Goal: Task Accomplishment & Management: Manage account settings

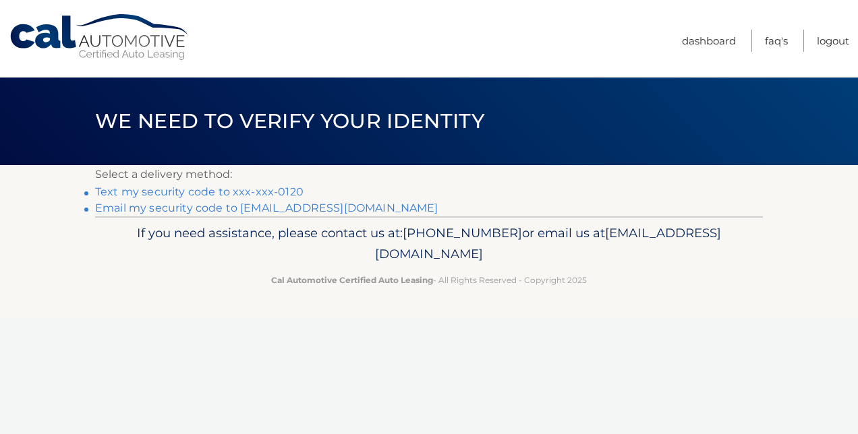
click at [179, 191] on link "Text my security code to xxx-xxx-0120" at bounding box center [199, 191] width 208 height 13
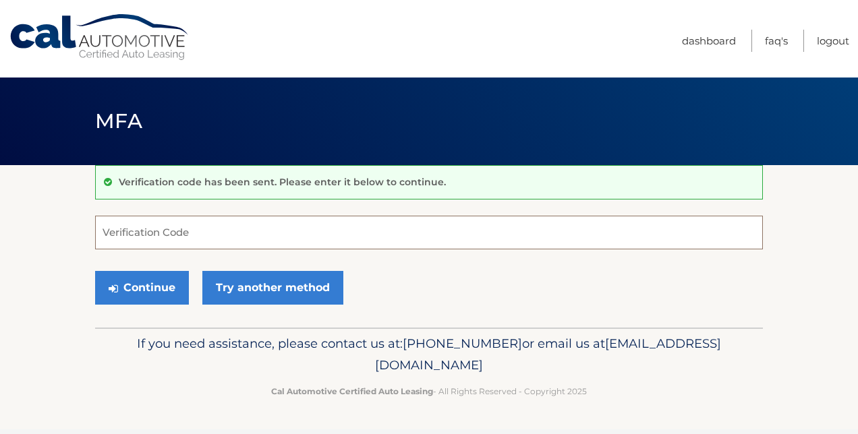
click at [223, 229] on input "Verification Code" at bounding box center [429, 233] width 668 height 34
click at [269, 229] on input "Verification Code" at bounding box center [429, 233] width 668 height 34
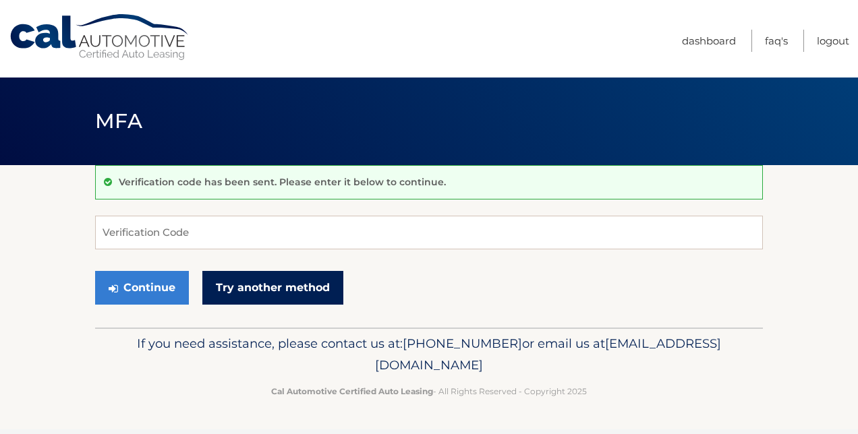
drag, startPoint x: 284, startPoint y: 283, endPoint x: 290, endPoint y: 289, distance: 8.6
click at [284, 283] on link "Try another method" at bounding box center [272, 288] width 141 height 34
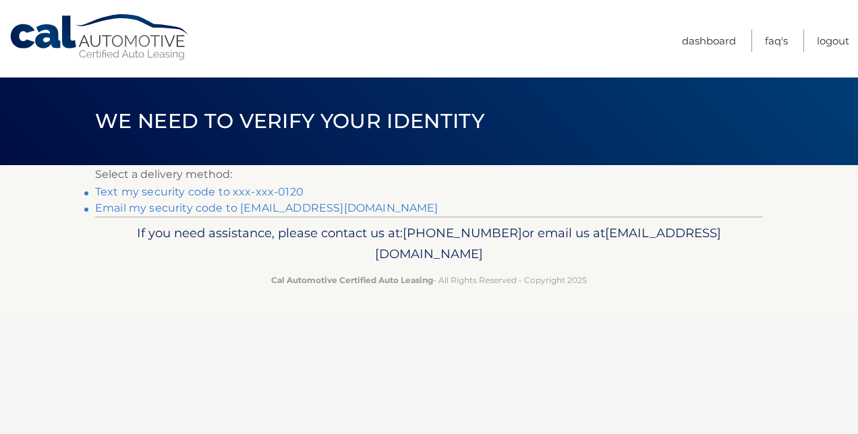
click at [295, 206] on link "Email my security code to b*******@me.com" at bounding box center [266, 208] width 343 height 13
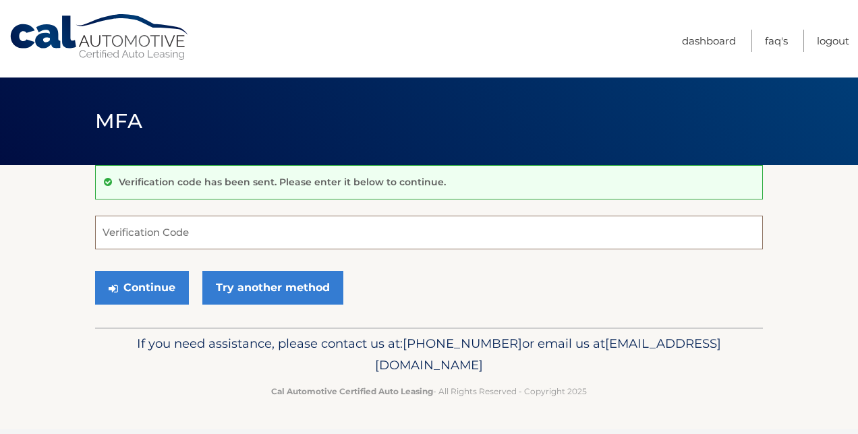
click at [173, 238] on input "Verification Code" at bounding box center [429, 233] width 668 height 34
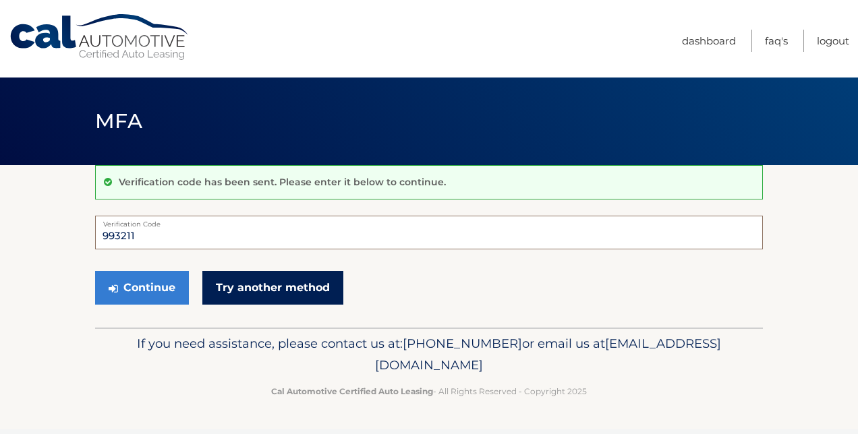
type input "993211"
click at [267, 293] on link "Try another method" at bounding box center [272, 288] width 141 height 34
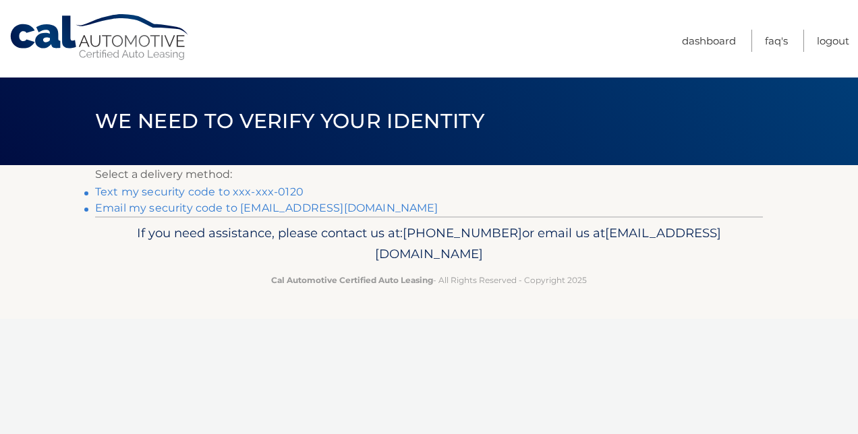
click at [233, 209] on link "Email my security code to b*******@me.com" at bounding box center [266, 208] width 343 height 13
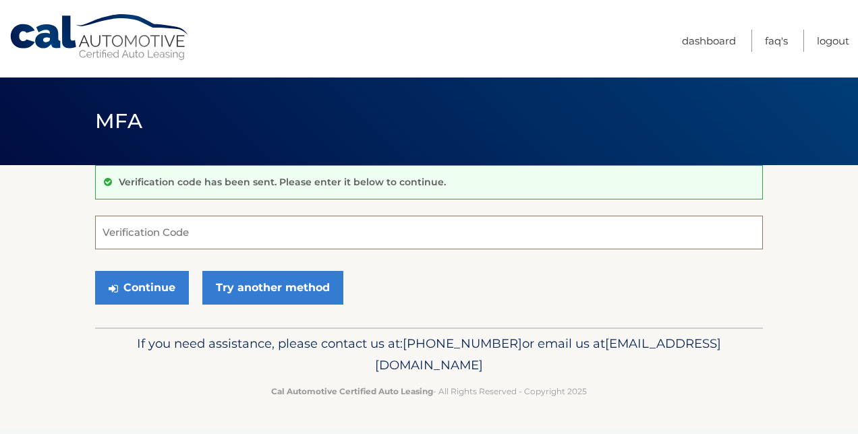
click at [195, 229] on input "Verification Code" at bounding box center [429, 233] width 668 height 34
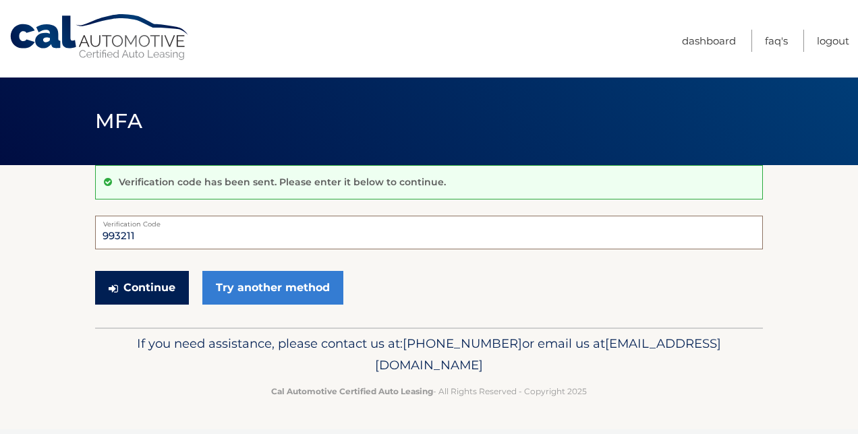
type input "993211"
click at [131, 278] on button "Continue" at bounding box center [142, 288] width 94 height 34
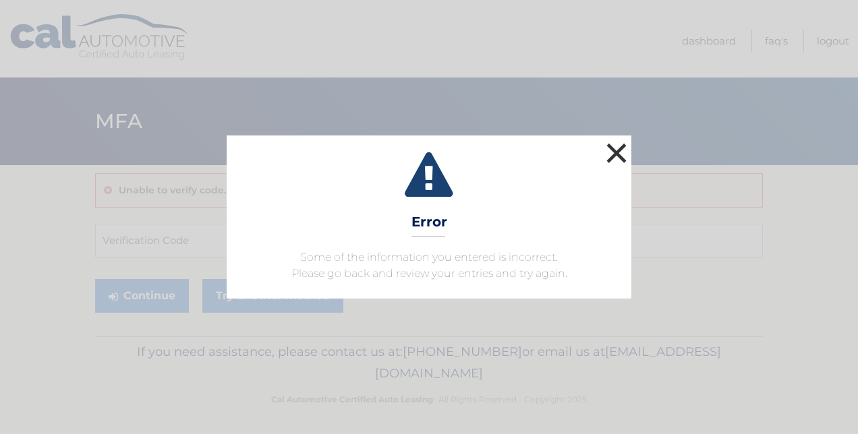
click at [627, 154] on button "×" at bounding box center [616, 153] width 27 height 27
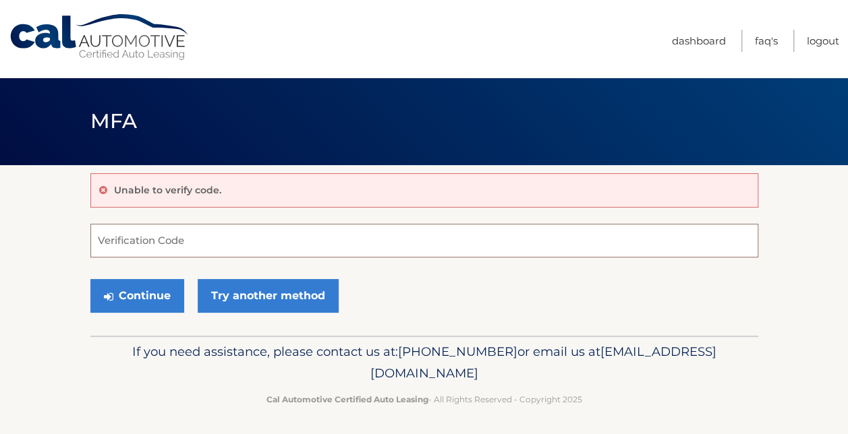
click at [182, 241] on input "Verification Code" at bounding box center [424, 241] width 668 height 34
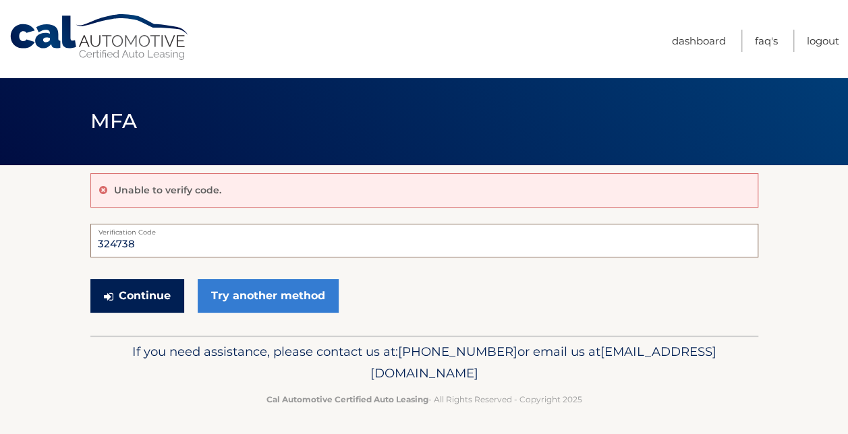
type input "324738"
click at [114, 298] on button "Continue" at bounding box center [137, 296] width 94 height 34
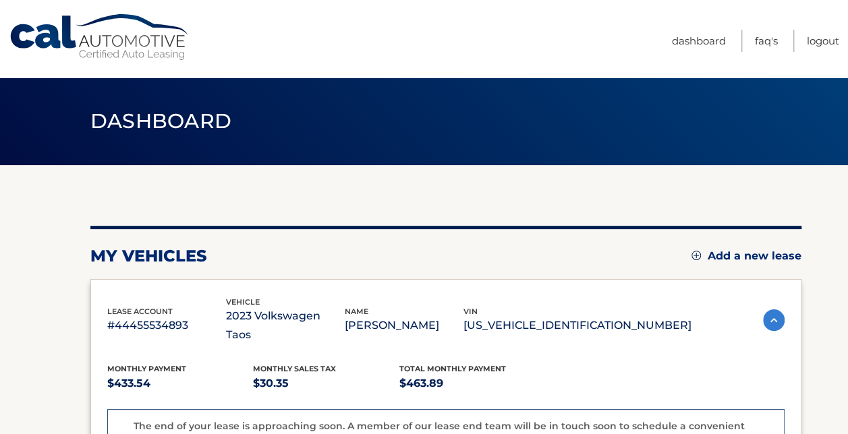
scroll to position [67, 0]
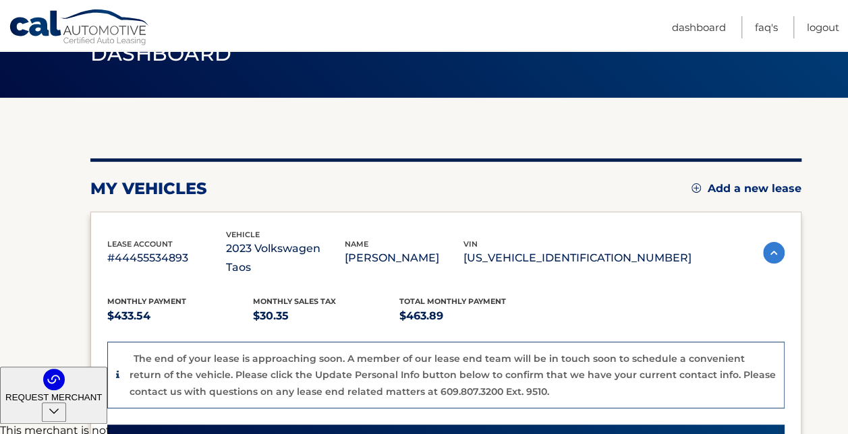
drag, startPoint x: 252, startPoint y: 322, endPoint x: 214, endPoint y: 399, distance: 85.6
drag, startPoint x: 214, startPoint y: 399, endPoint x: 24, endPoint y: 187, distance: 284.6
click at [24, 187] on section "my vehicles Add a new lease lease account #44455534893 vehicle 2023 Volkswagen …" at bounding box center [424, 424] width 848 height 652
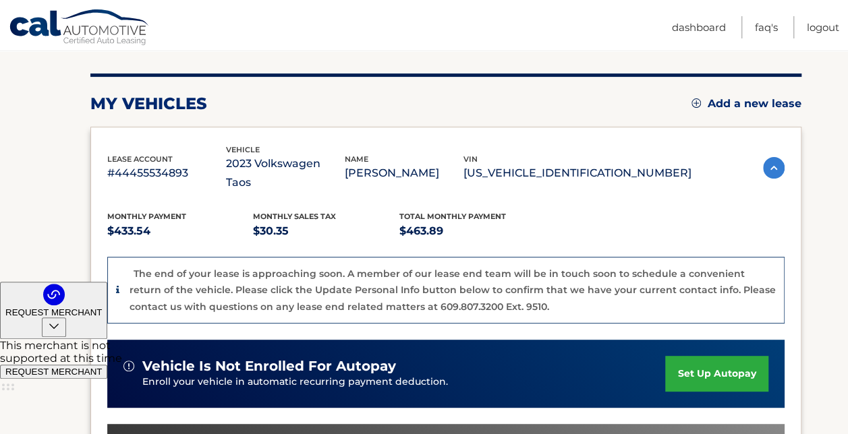
scroll to position [135, 0]
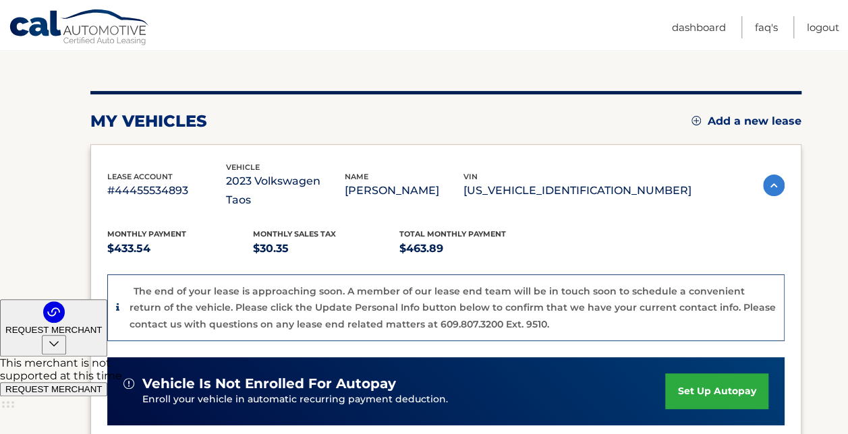
click at [746, 117] on link "Add a new lease" at bounding box center [746, 121] width 110 height 13
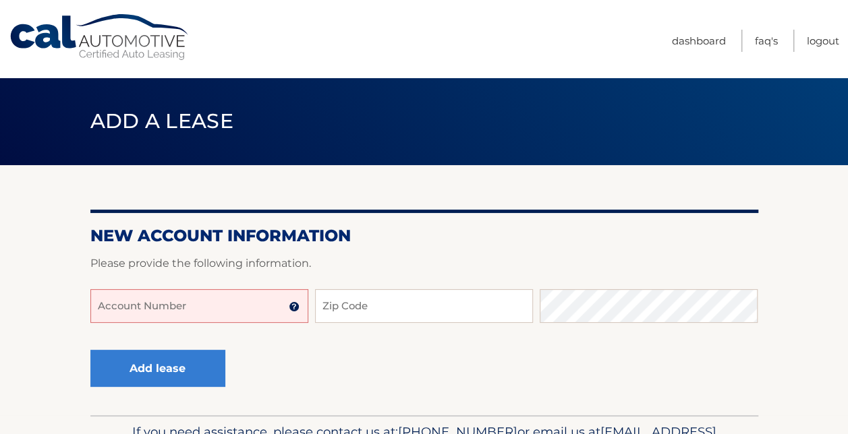
click at [156, 297] on input "Account Number" at bounding box center [199, 306] width 218 height 34
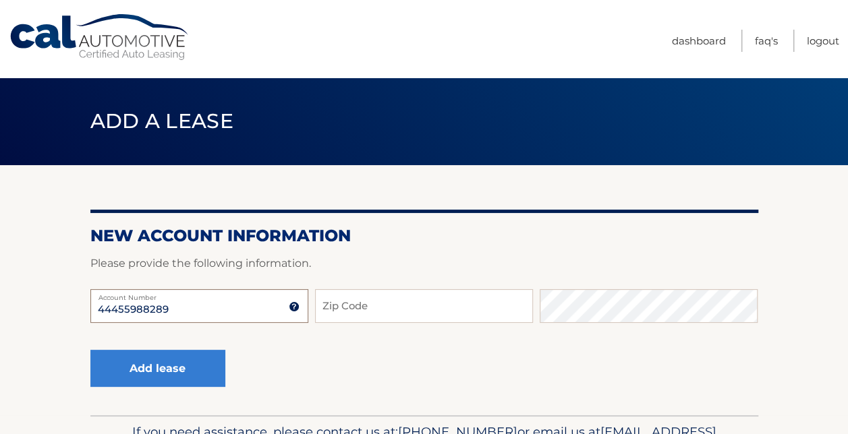
type input "44455988289"
click at [376, 305] on input "Zip Code" at bounding box center [424, 306] width 218 height 34
click at [378, 306] on input "Zip Code" at bounding box center [424, 306] width 218 height 34
click at [347, 303] on input "Zip Code" at bounding box center [424, 306] width 218 height 34
type input "33446"
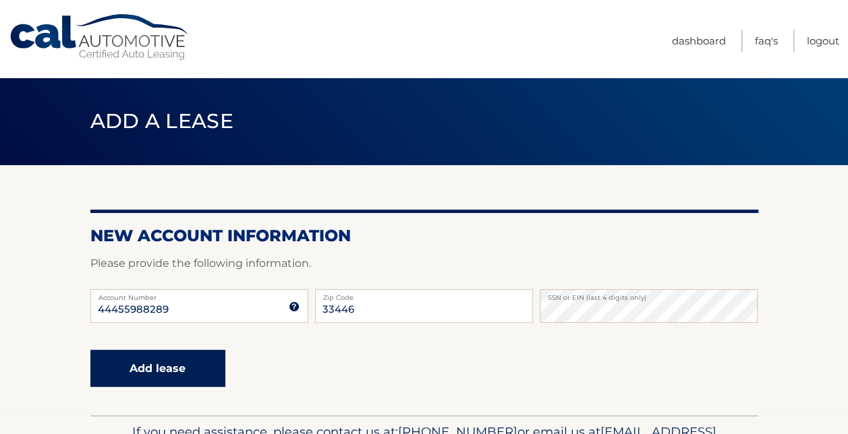
drag, startPoint x: 129, startPoint y: 364, endPoint x: 166, endPoint y: 374, distance: 37.6
click at [129, 364] on button "Add lease" at bounding box center [157, 368] width 135 height 37
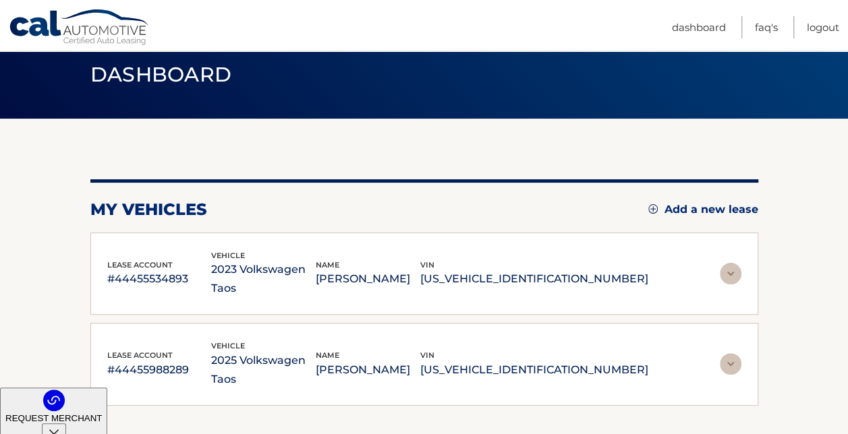
scroll to position [67, 0]
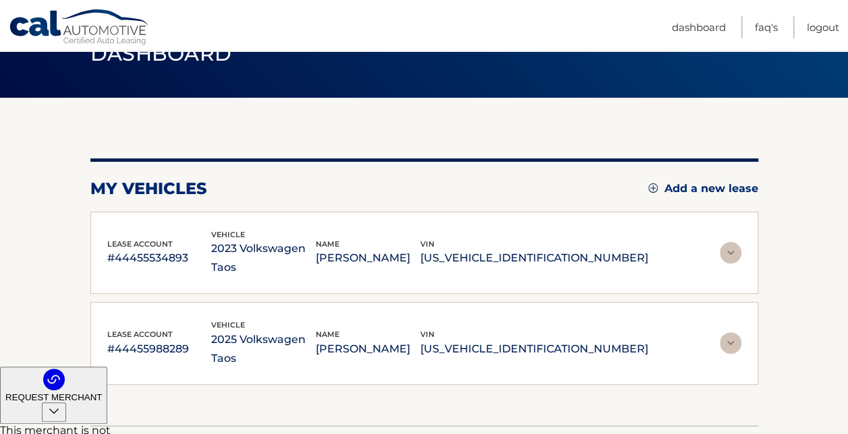
click at [732, 242] on img at bounding box center [731, 253] width 22 height 22
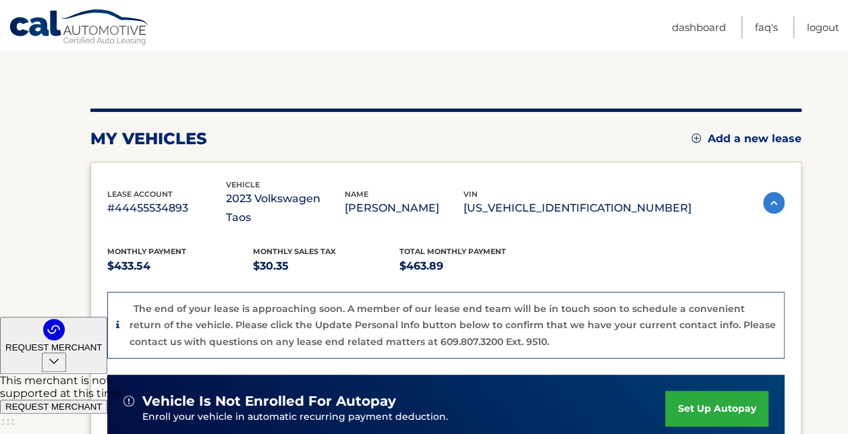
scroll to position [69, 0]
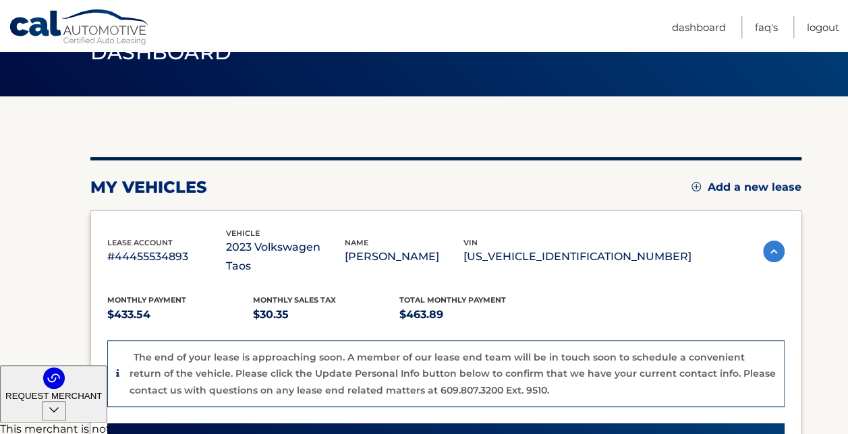
click at [767, 241] on img at bounding box center [774, 252] width 22 height 22
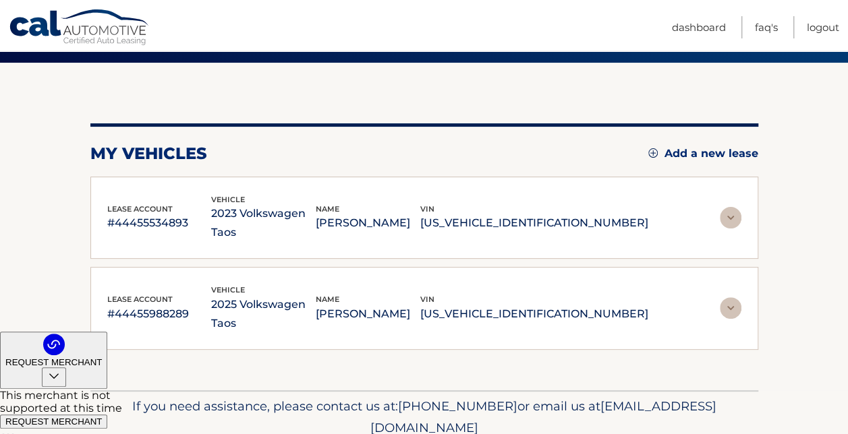
scroll to position [121, 0]
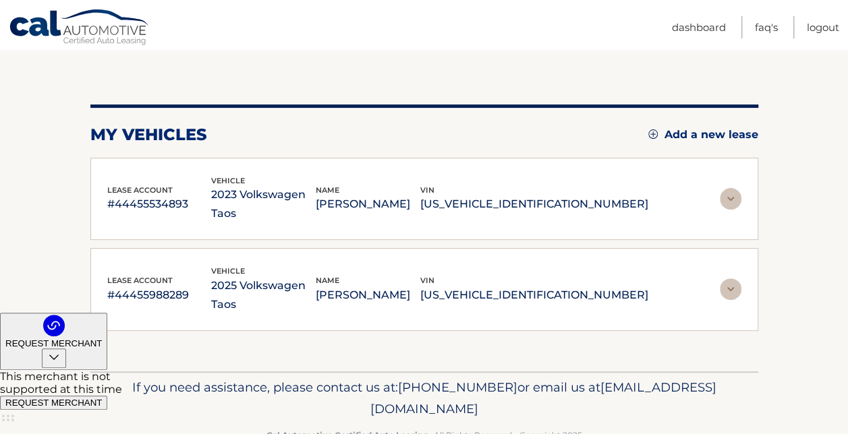
click at [728, 279] on img at bounding box center [731, 290] width 22 height 22
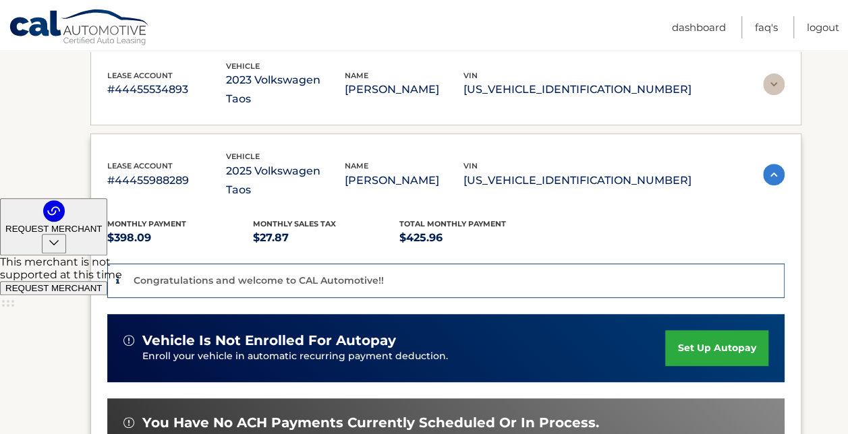
scroll to position [256, 0]
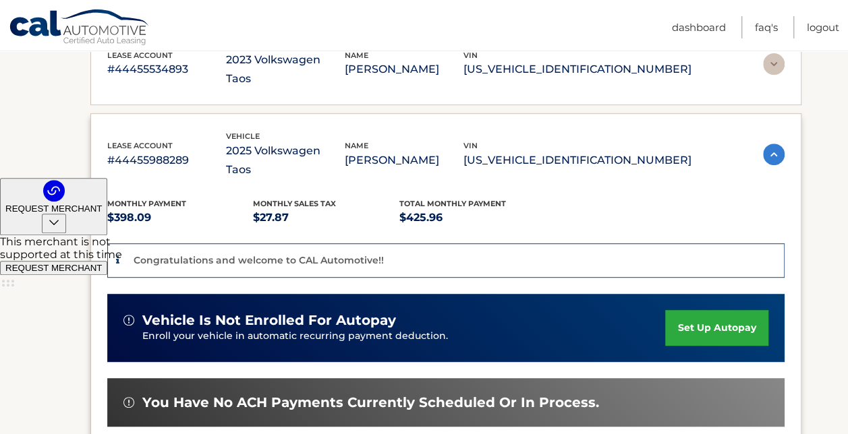
click at [715, 310] on link "set up autopay" at bounding box center [716, 328] width 102 height 36
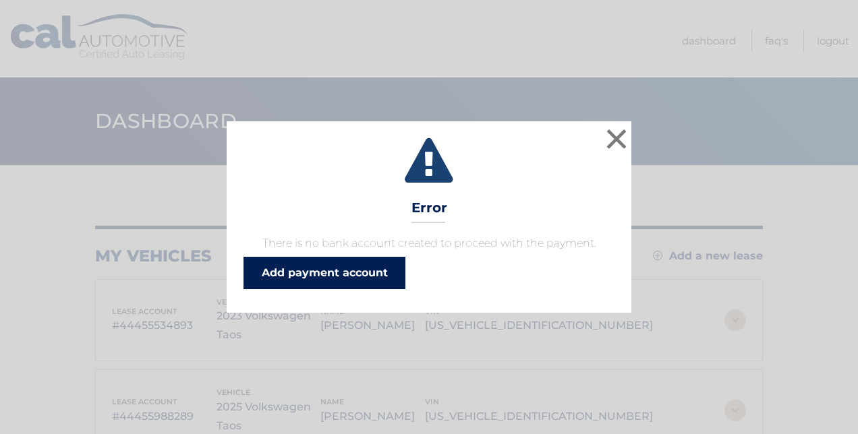
click at [351, 278] on link "Add payment account" at bounding box center [324, 273] width 162 height 32
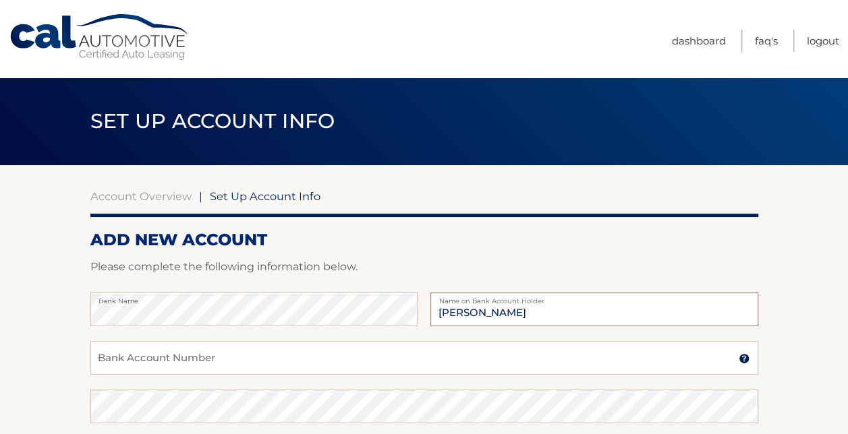
type input "[PERSON_NAME]"
click at [158, 357] on input "Bank Account Number" at bounding box center [424, 358] width 668 height 34
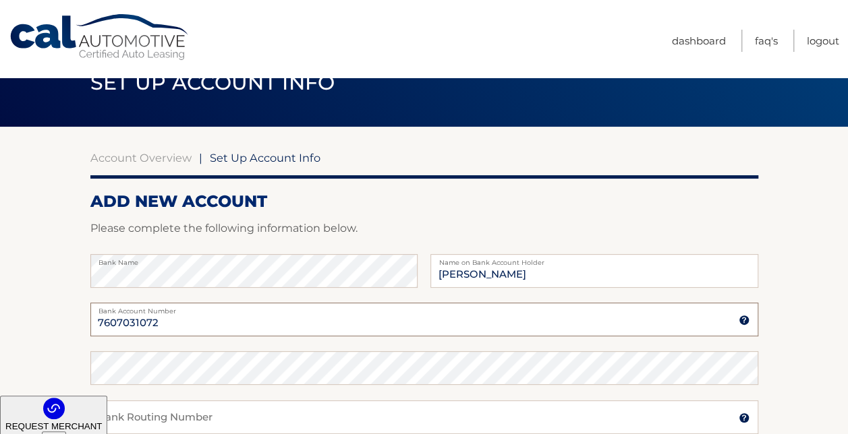
scroll to position [67, 0]
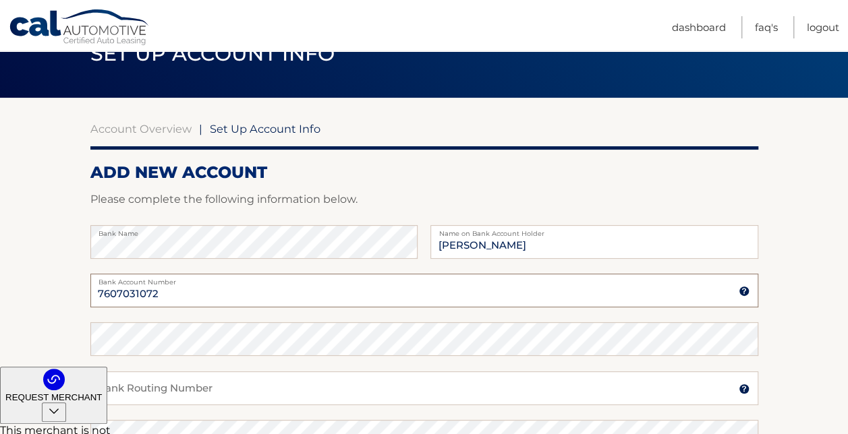
type input "7607031072"
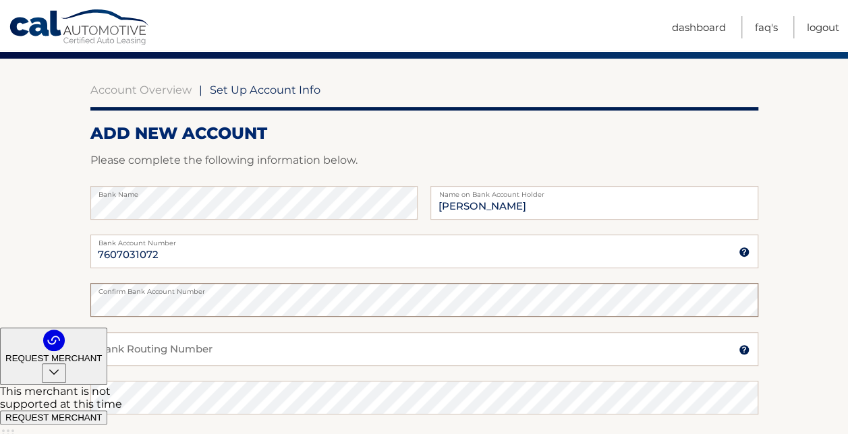
scroll to position [135, 0]
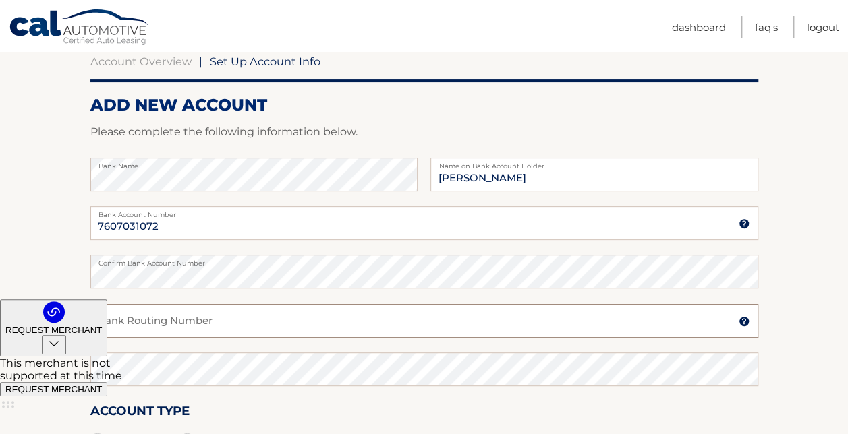
click at [136, 319] on input "Bank Routing Number" at bounding box center [424, 321] width 668 height 34
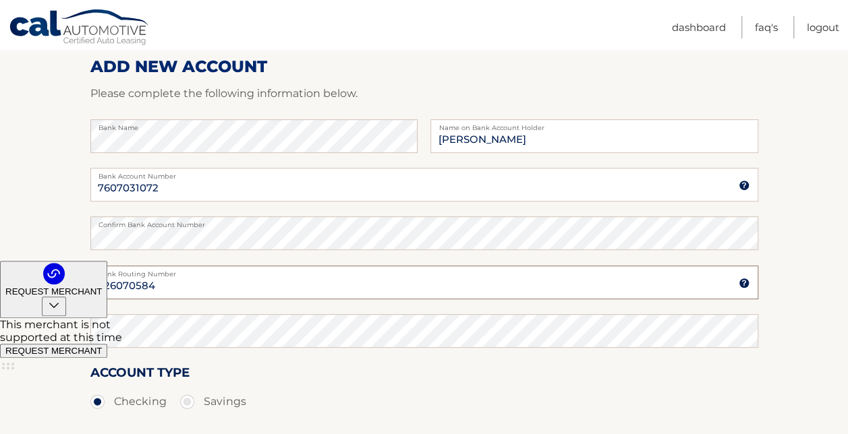
scroll to position [202, 0]
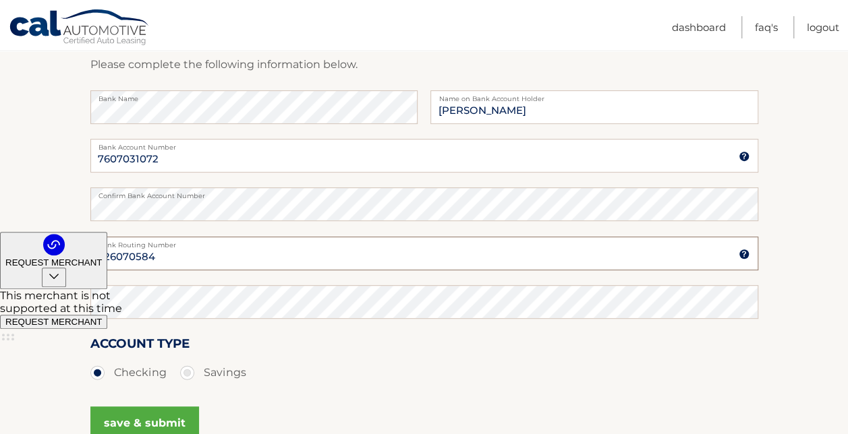
type input "226070584"
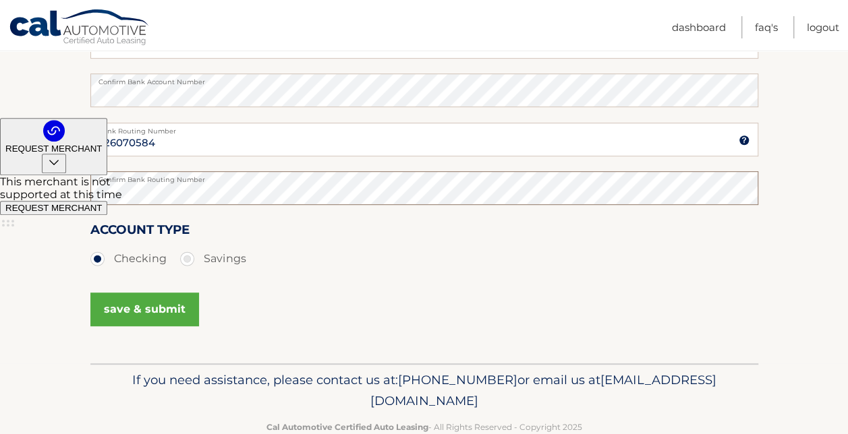
scroll to position [337, 0]
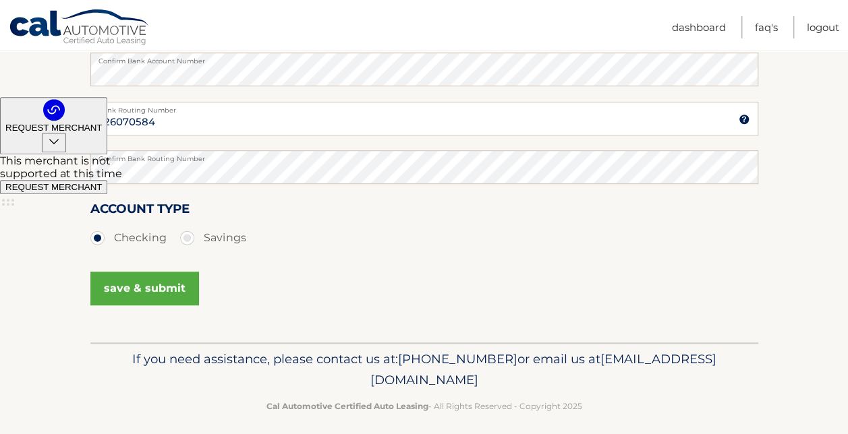
click at [130, 295] on button "save & submit" at bounding box center [144, 289] width 109 height 34
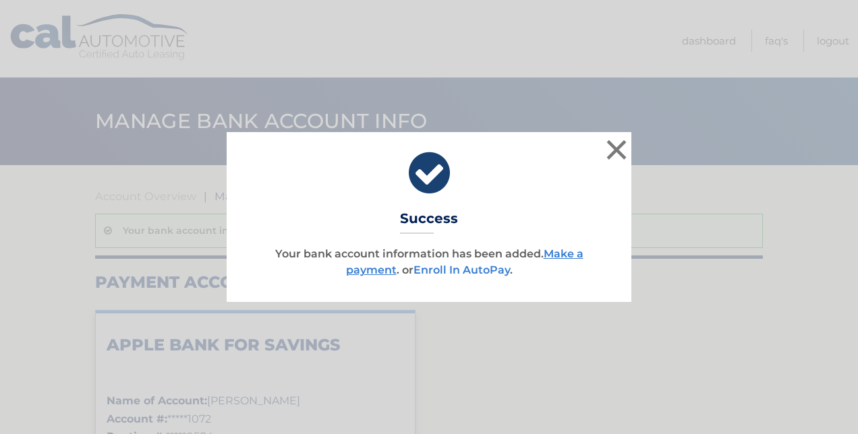
click at [480, 270] on link "Enroll In AutoPay" at bounding box center [461, 270] width 96 height 13
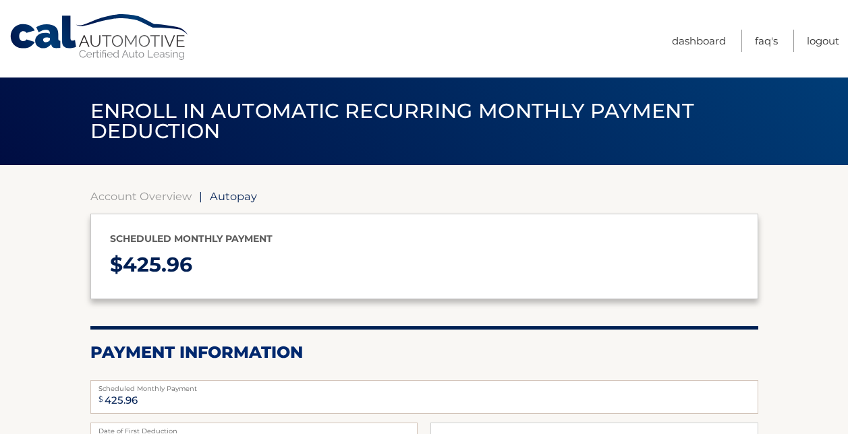
select select "ZmM4MjhhNTYtOTU2OS00NDc3LWEzNGMtNDVhMDY2MDQwMjgx"
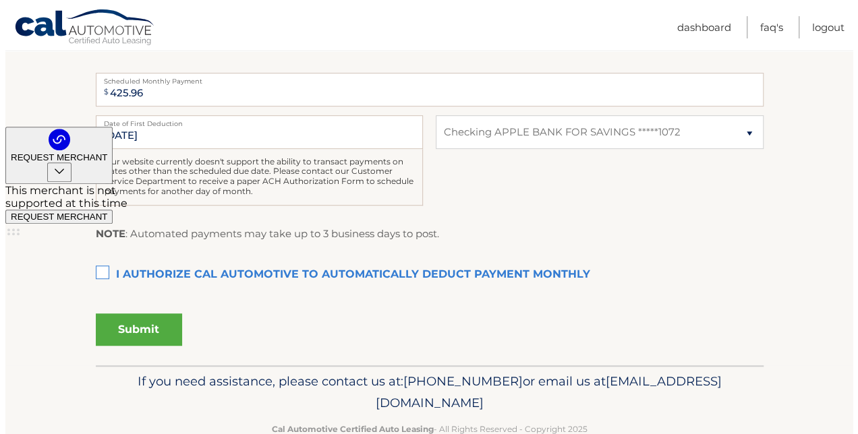
scroll to position [337, 0]
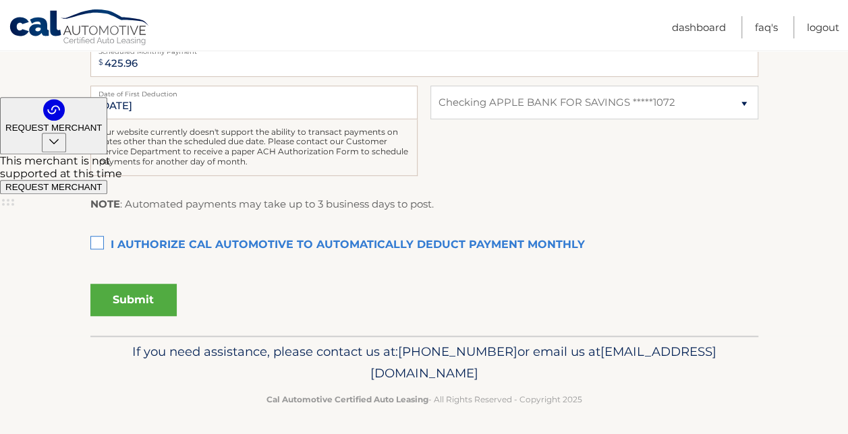
click at [100, 243] on label "I authorize cal automotive to automatically deduct payment monthly This checkbo…" at bounding box center [424, 245] width 668 height 27
click at [0, 0] on input "I authorize cal automotive to automatically deduct payment monthly This checkbo…" at bounding box center [0, 0] width 0 height 0
click at [135, 305] on button "Submit" at bounding box center [133, 300] width 86 height 32
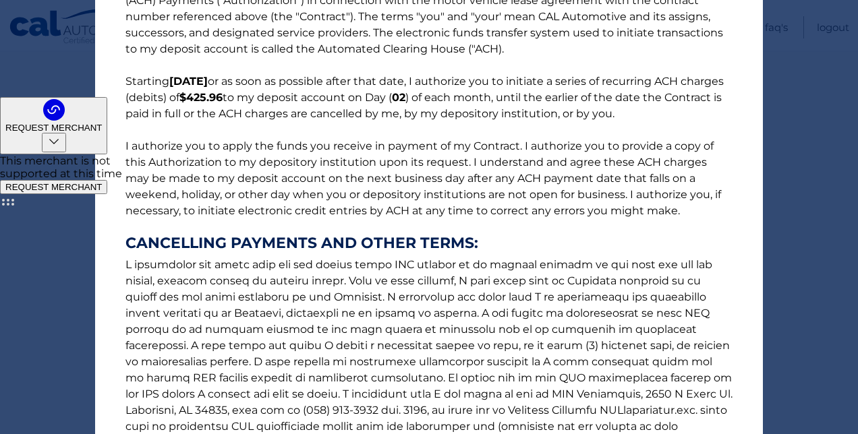
scroll to position [218, 0]
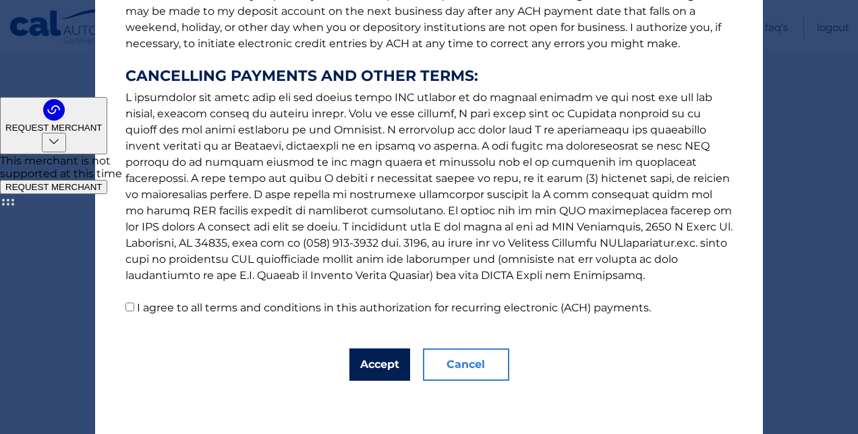
click at [374, 379] on button "Accept" at bounding box center [379, 365] width 61 height 32
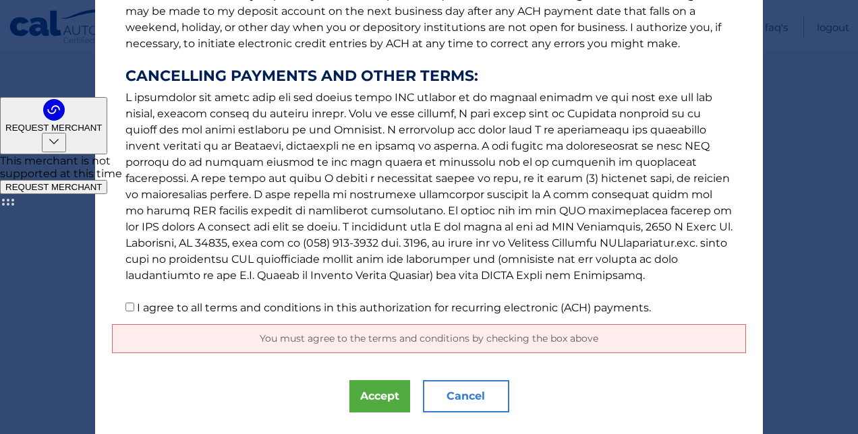
click at [127, 309] on input "I agree to all terms and conditions in this authorization for recurring electro…" at bounding box center [129, 307] width 9 height 9
checkbox input "true"
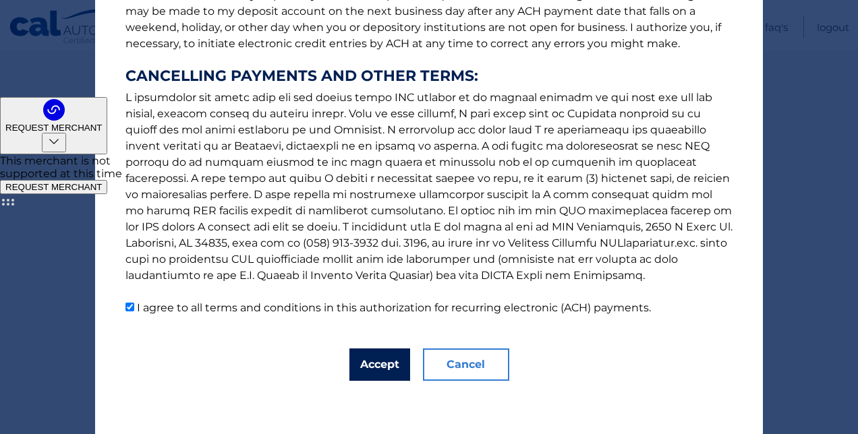
click at [367, 376] on button "Accept" at bounding box center [379, 365] width 61 height 32
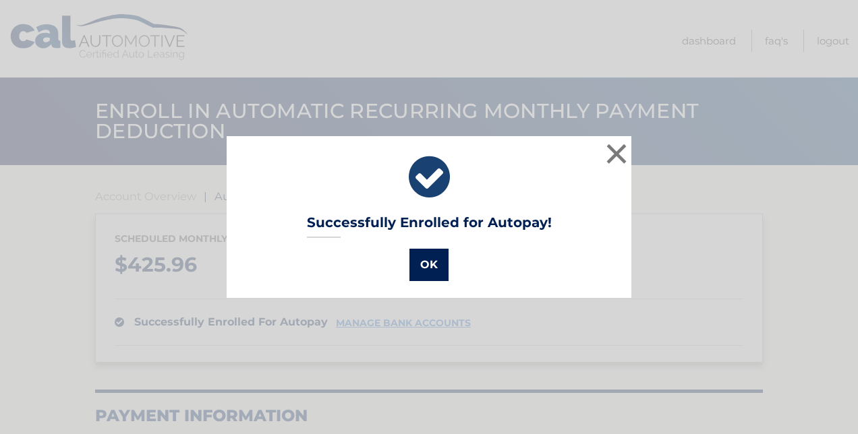
click at [428, 268] on button "OK" at bounding box center [428, 265] width 39 height 32
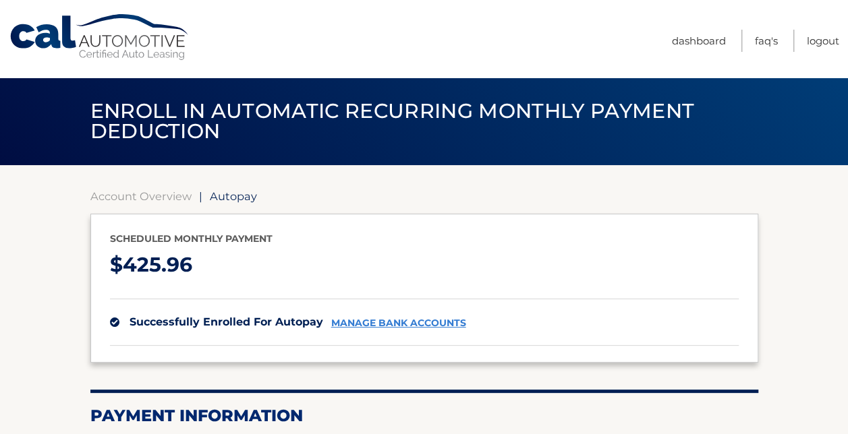
drag, startPoint x: 498, startPoint y: 292, endPoint x: 279, endPoint y: 40, distance: 333.2
click at [279, 40] on nav "Menu Dashboard FAQ's Logout" at bounding box center [520, 39] width 637 height 78
click at [829, 40] on link "Logout" at bounding box center [823, 41] width 32 height 22
